Goal: Find specific page/section: Find specific page/section

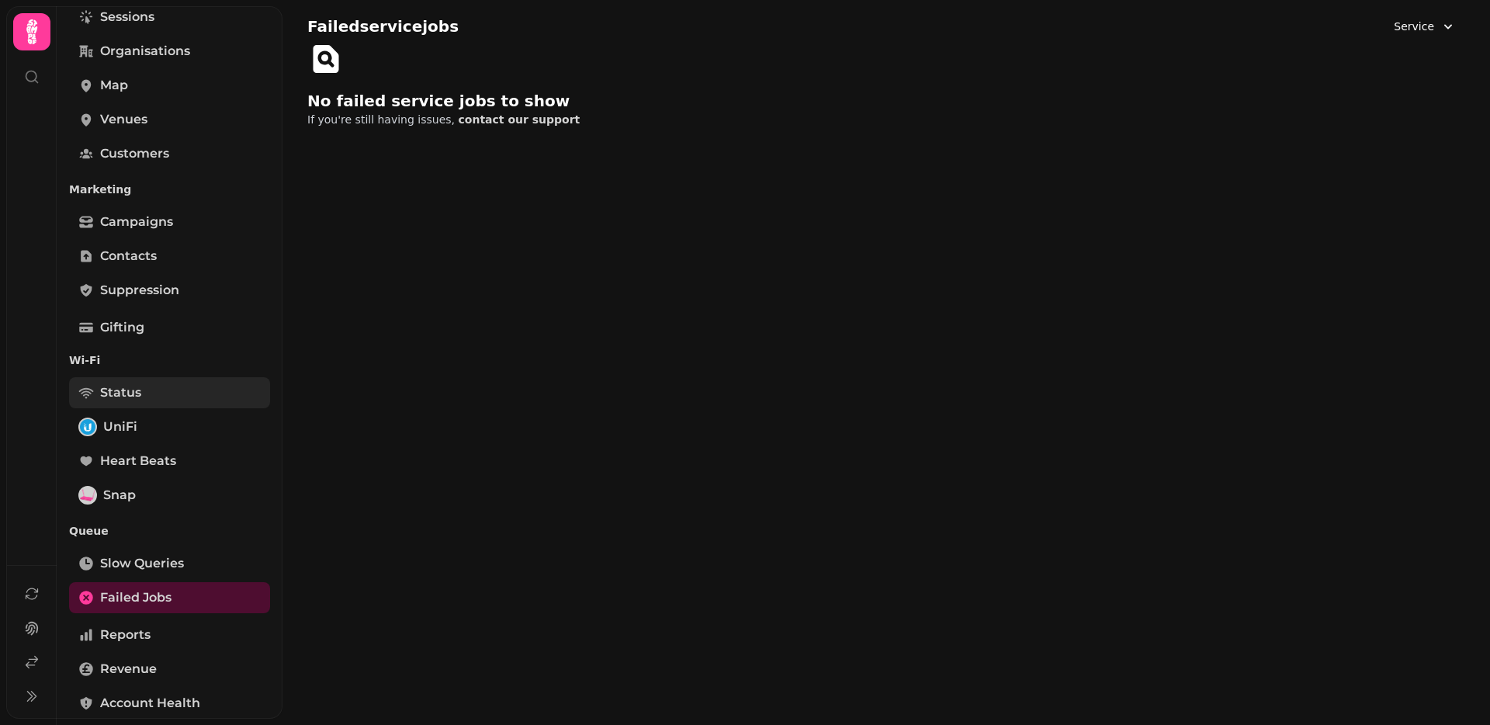
scroll to position [330, 0]
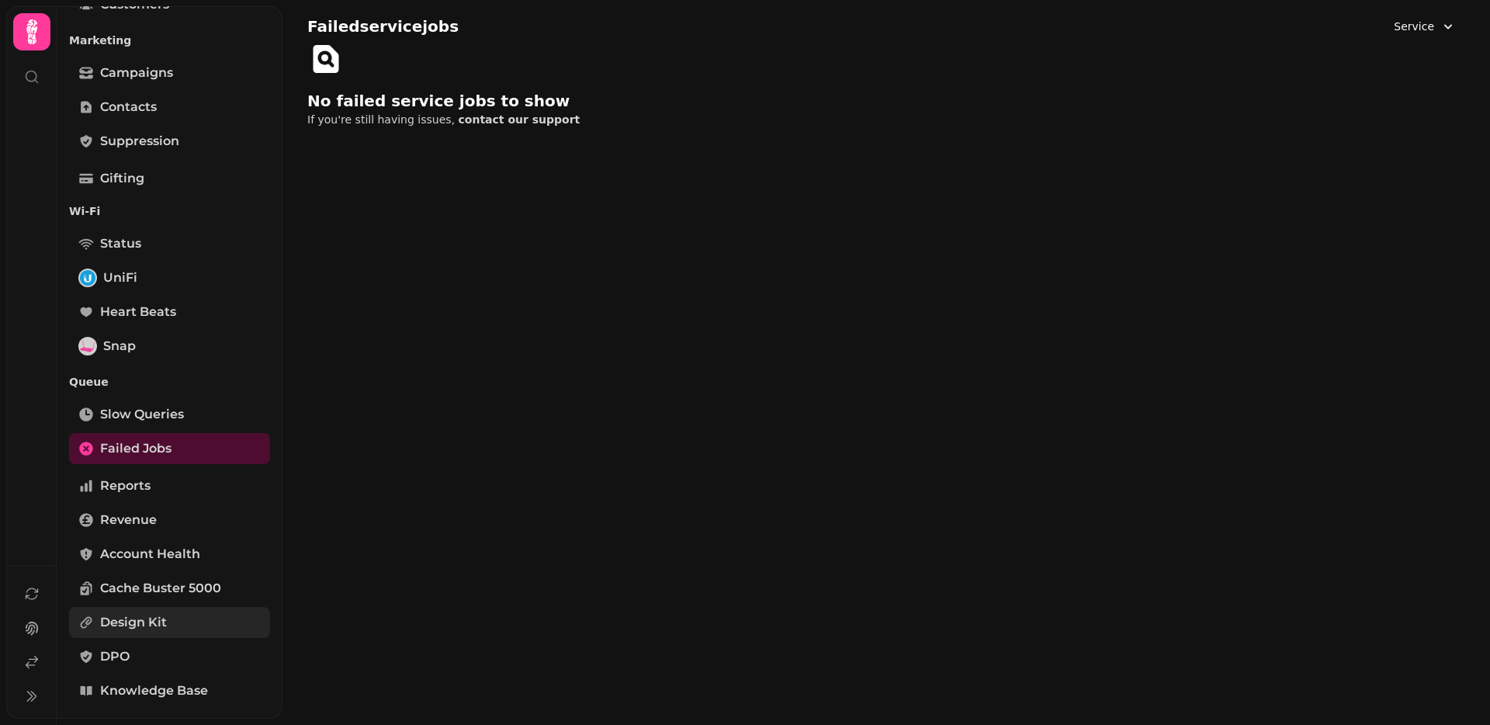
click at [152, 631] on span "Design Kit" at bounding box center [133, 622] width 67 height 19
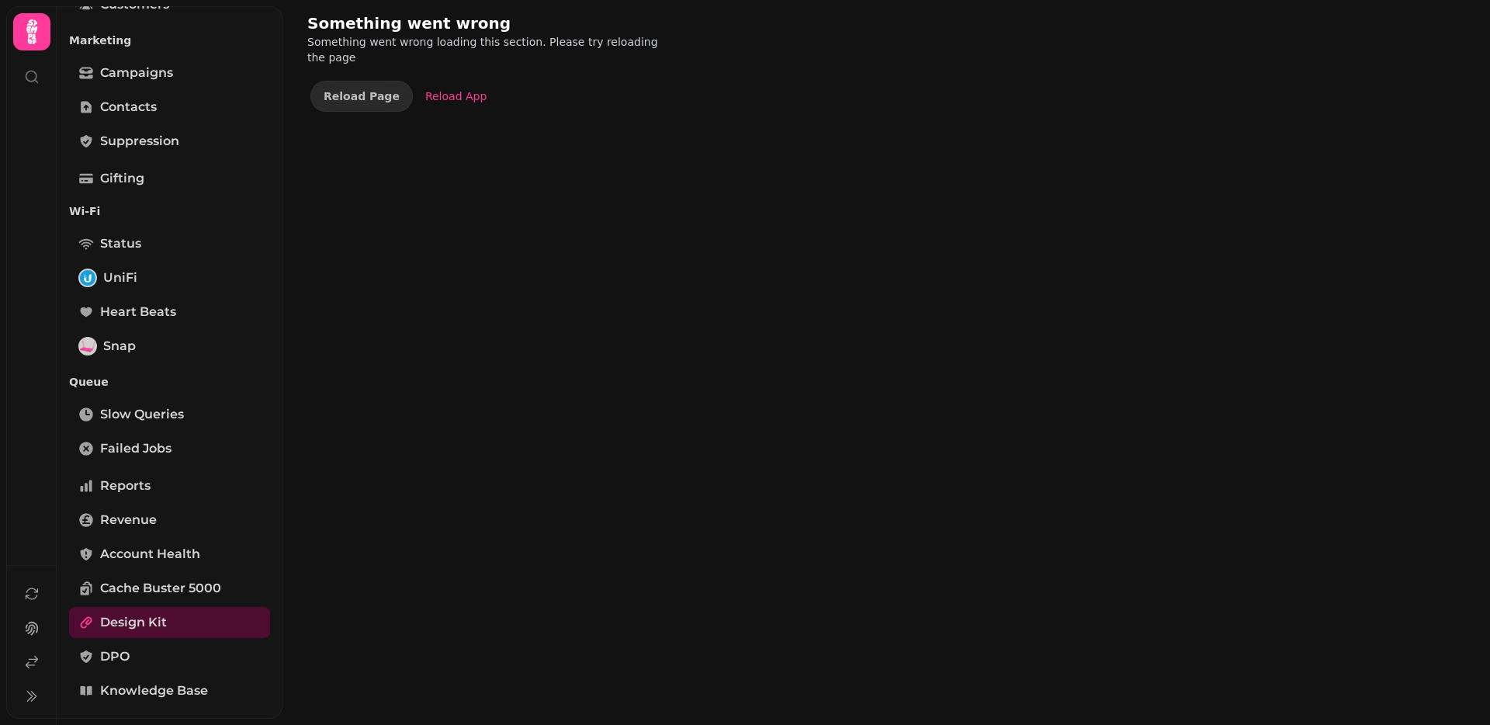
click at [431, 88] on div "Reload App" at bounding box center [455, 96] width 61 height 16
